Goal: Find specific page/section: Find specific page/section

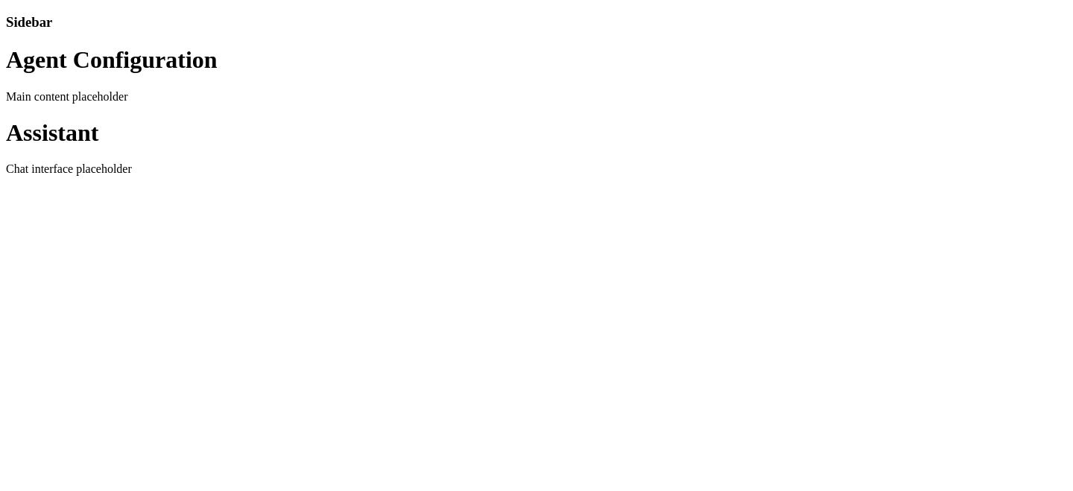
click at [664, 104] on div "Main content placeholder" at bounding box center [536, 96] width 1061 height 13
click at [625, 104] on div "Main content placeholder" at bounding box center [536, 96] width 1061 height 13
